Goal: Task Accomplishment & Management: Use online tool/utility

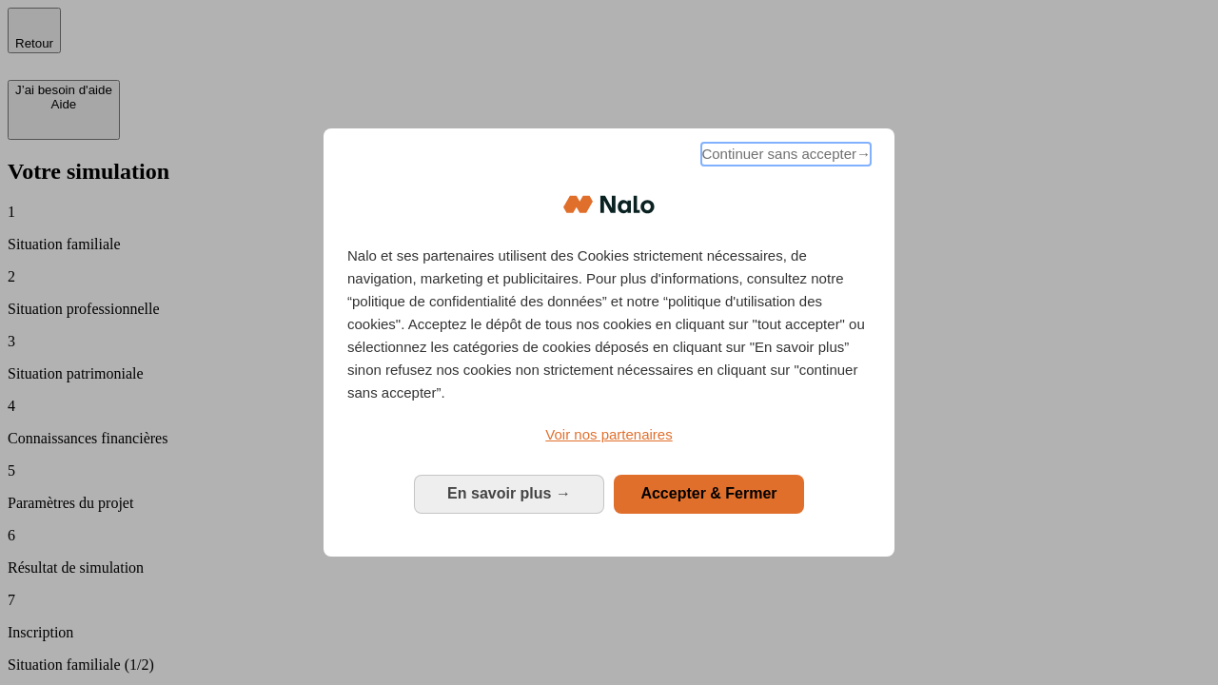
click at [784, 157] on span "Continuer sans accepter →" at bounding box center [785, 154] width 169 height 23
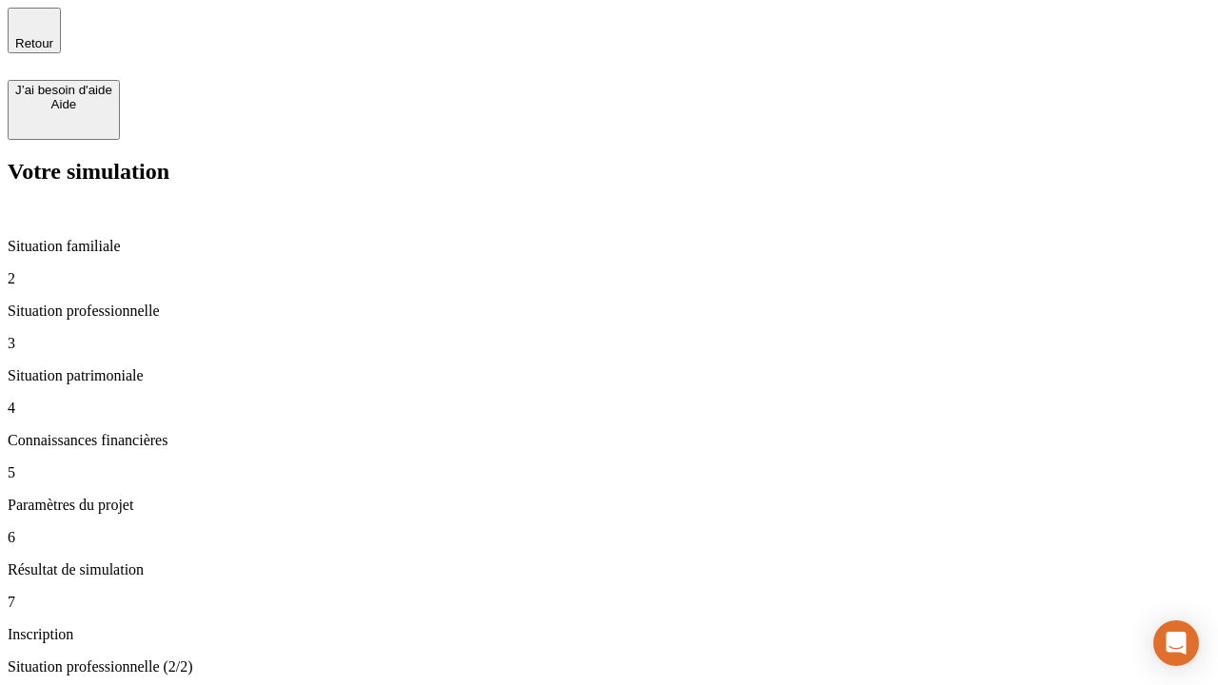
type input "30 000"
type input "1 000"
